Goal: Task Accomplishment & Management: Manage account settings

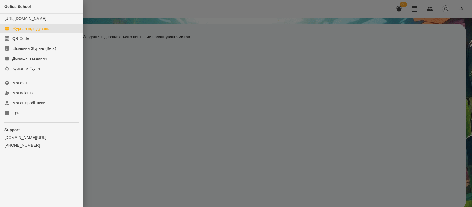
click at [34, 31] on div "Журнал відвідувань" at bounding box center [30, 29] width 37 height 6
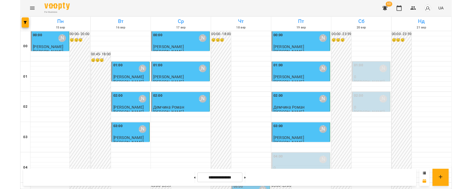
scroll to position [377, 0]
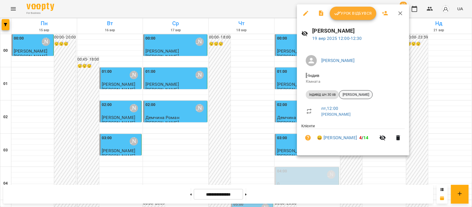
click at [359, 97] on span "[PERSON_NAME]" at bounding box center [355, 94] width 33 height 5
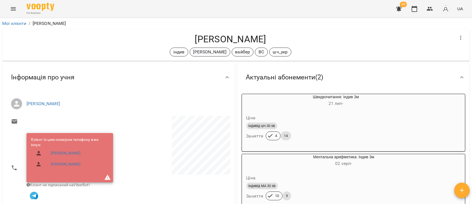
click at [17, 6] on button "Menu" at bounding box center [13, 8] width 13 height 13
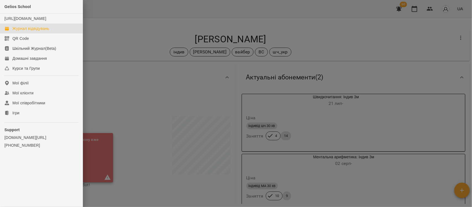
click at [31, 31] on link "Журнал відвідувань" at bounding box center [41, 28] width 83 height 10
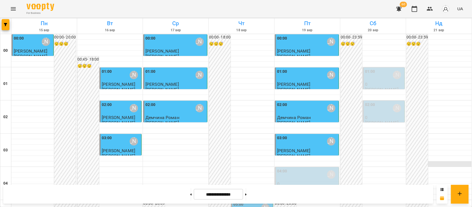
click at [463, 165] on div at bounding box center [438, 164] width 65 height 6
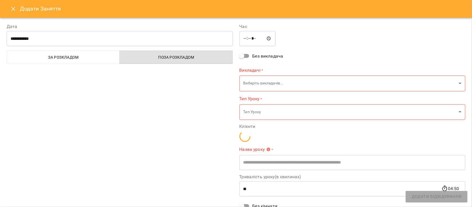
type input "**********"
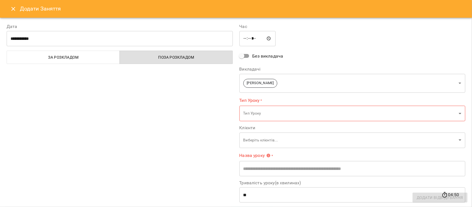
click at [12, 13] on button "Close" at bounding box center [13, 8] width 13 height 13
click at [13, 10] on icon "Menu" at bounding box center [13, 9] width 7 height 7
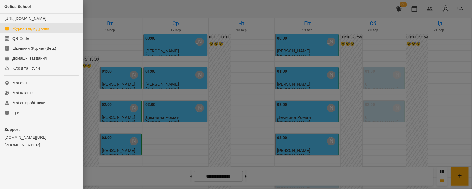
click at [109, 12] on div at bounding box center [236, 94] width 472 height 189
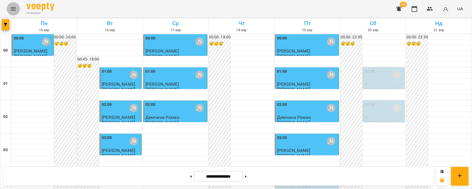
click at [12, 12] on icon "Menu" at bounding box center [13, 9] width 7 height 7
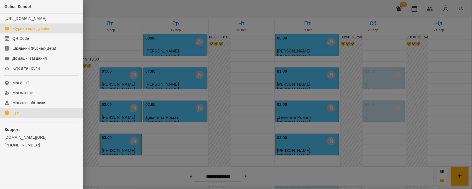
click at [27, 118] on link "Ігри" at bounding box center [41, 113] width 83 height 10
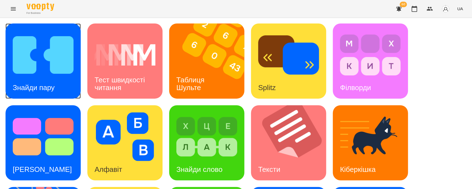
click at [31, 62] on img at bounding box center [43, 55] width 61 height 49
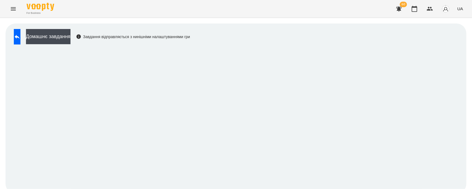
scroll to position [4, 0]
